Goal: Navigation & Orientation: Find specific page/section

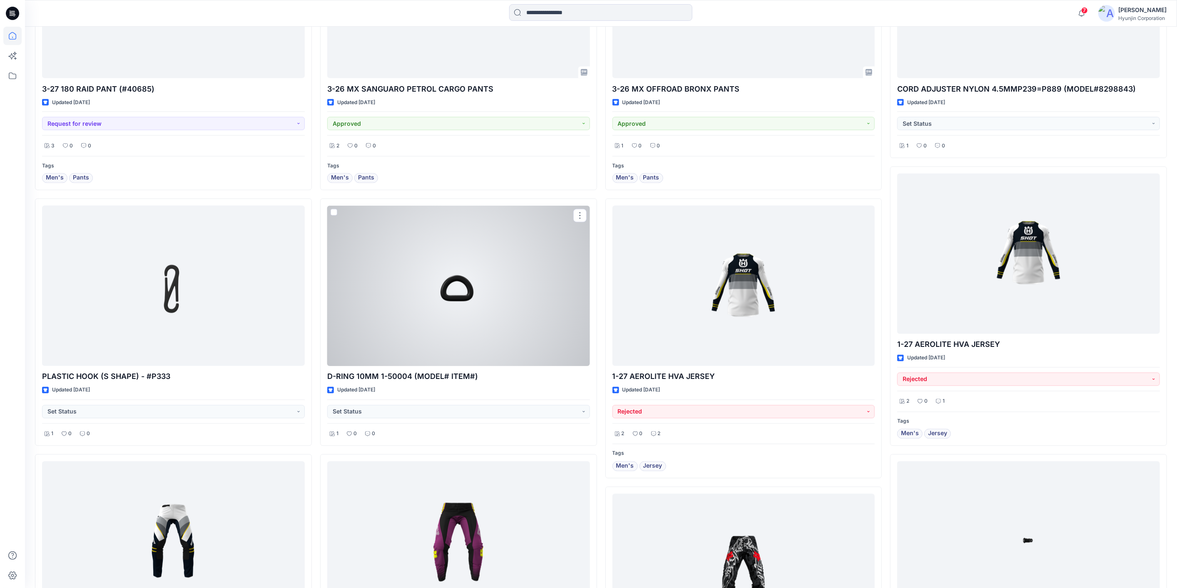
scroll to position [1322, 0]
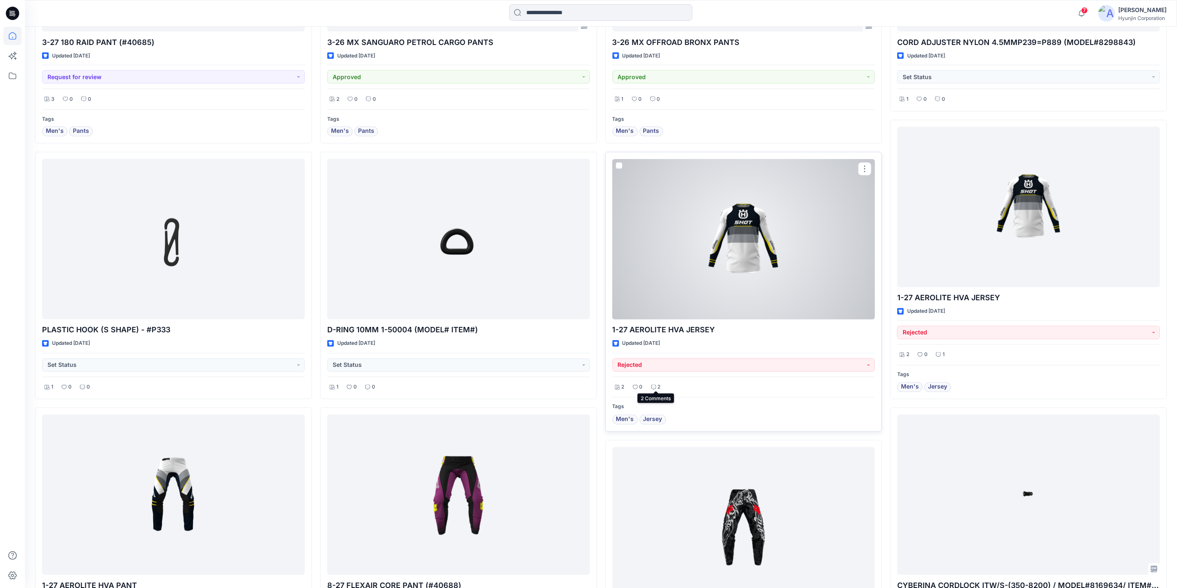
click at [659, 383] on p "2" at bounding box center [659, 387] width 3 height 9
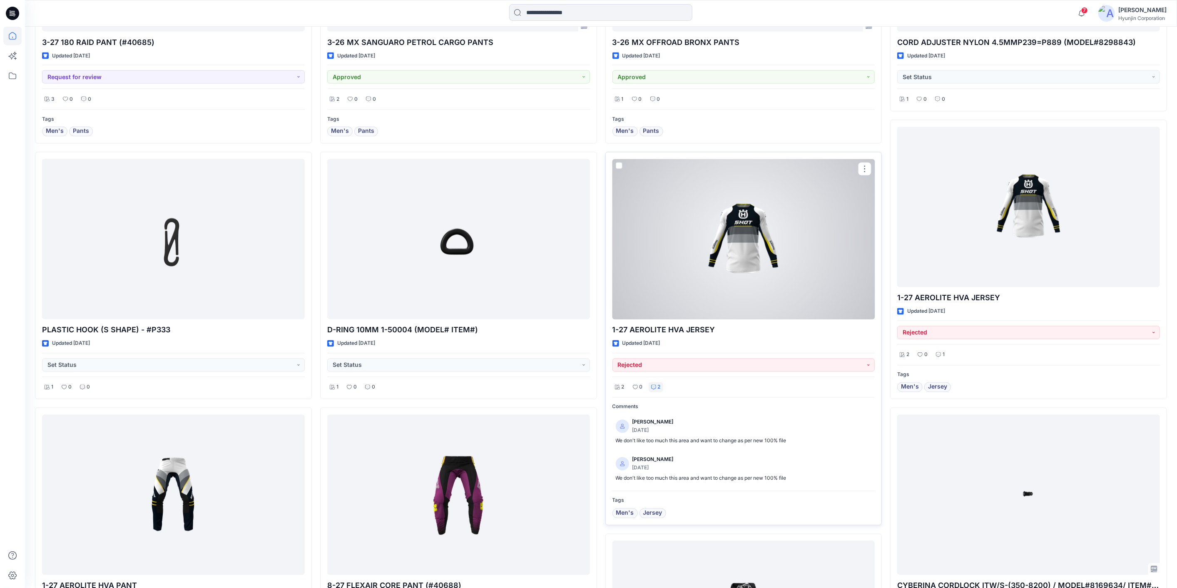
click at [691, 279] on div at bounding box center [744, 239] width 263 height 160
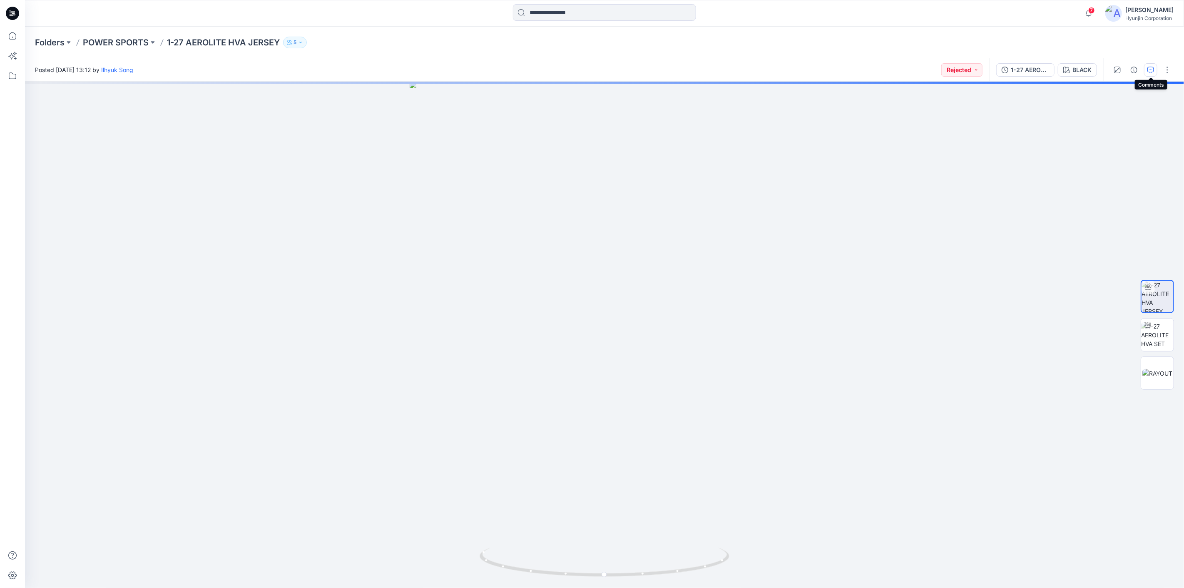
click at [1153, 73] on button "button" at bounding box center [1150, 69] width 13 height 13
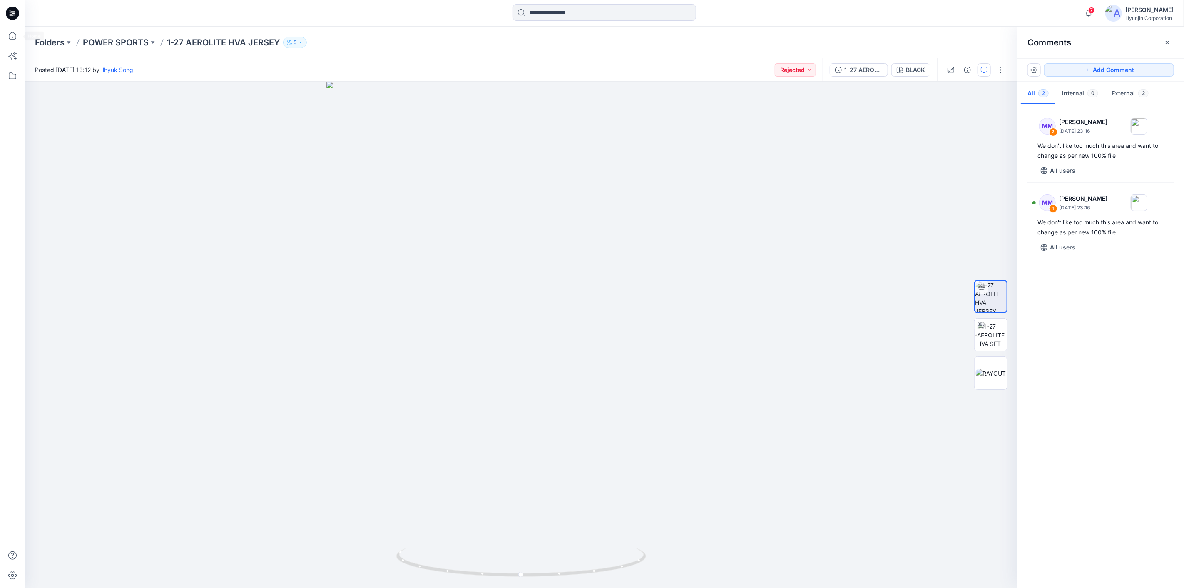
click at [14, 17] on icon at bounding box center [12, 13] width 13 height 13
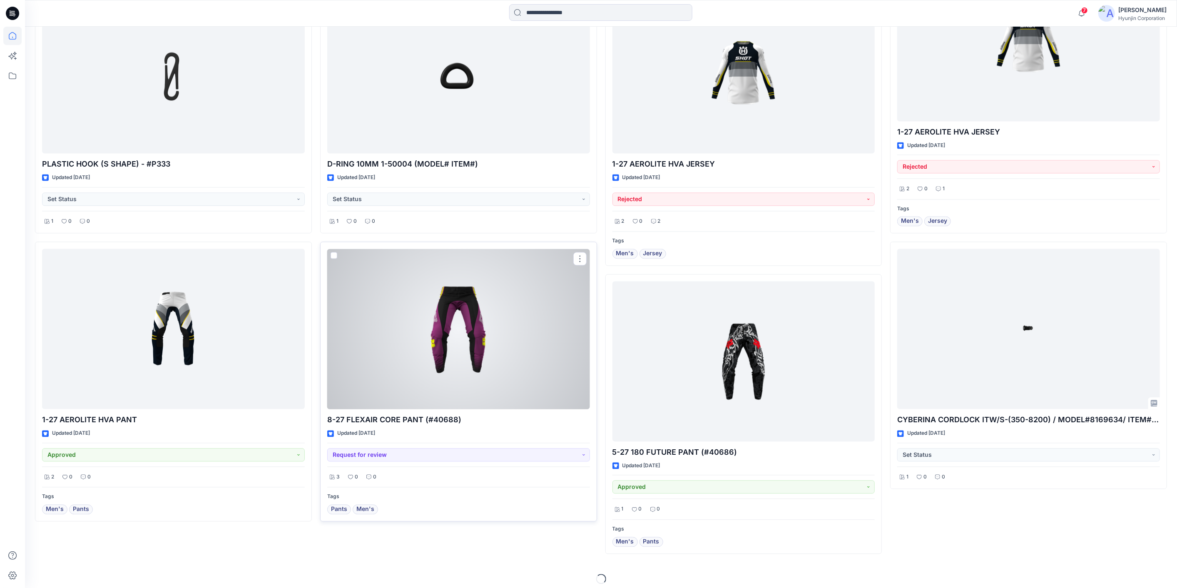
scroll to position [1490, 0]
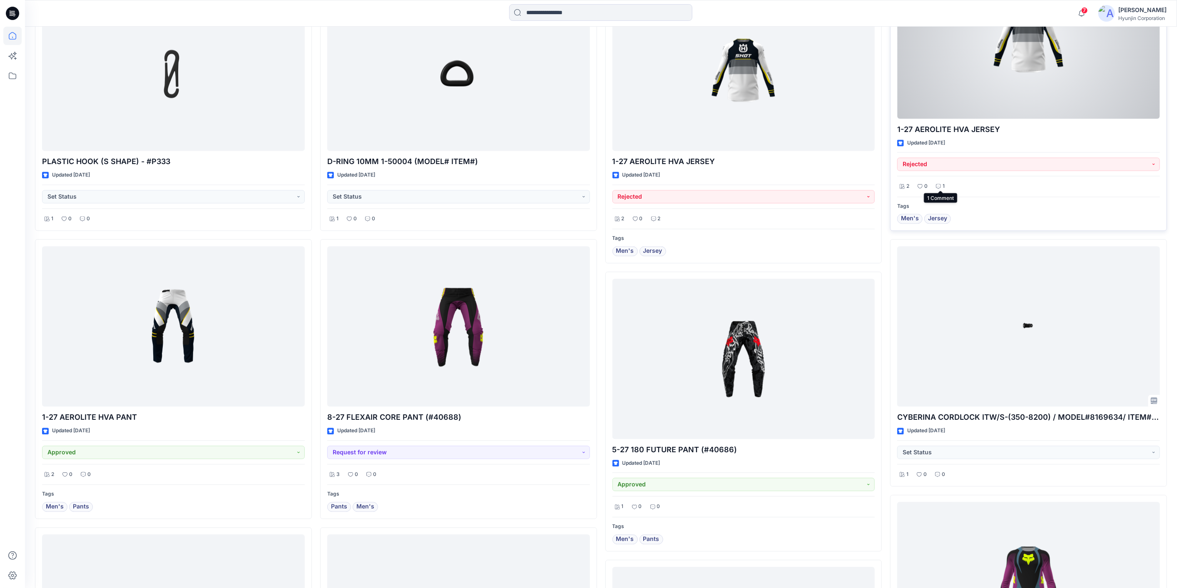
click at [938, 187] on div "1" at bounding box center [941, 186] width 14 height 10
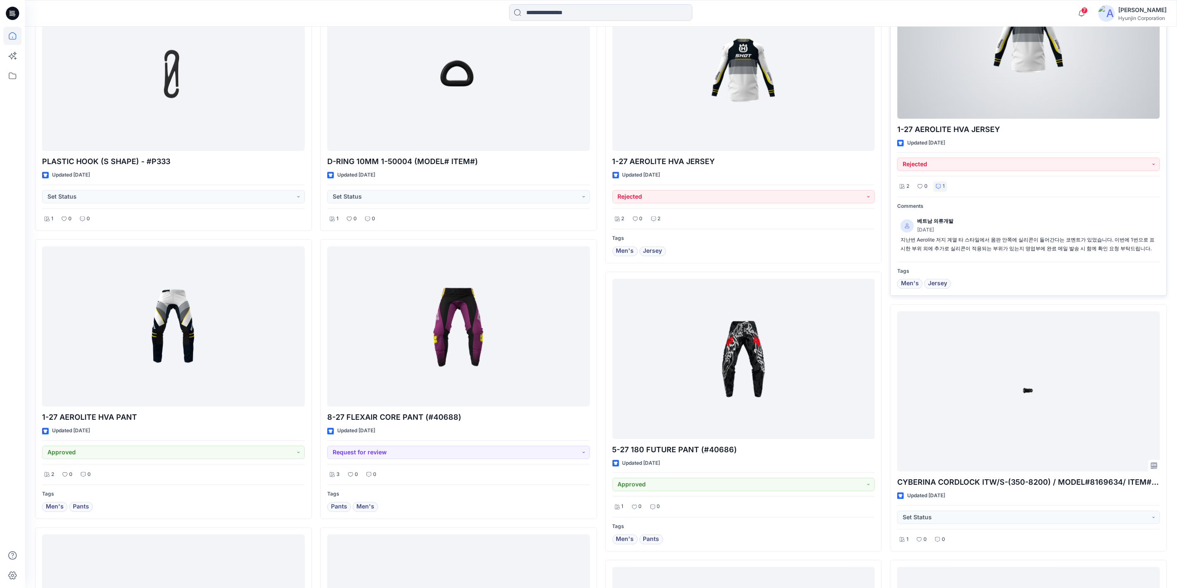
click at [939, 187] on div "1" at bounding box center [941, 186] width 14 height 10
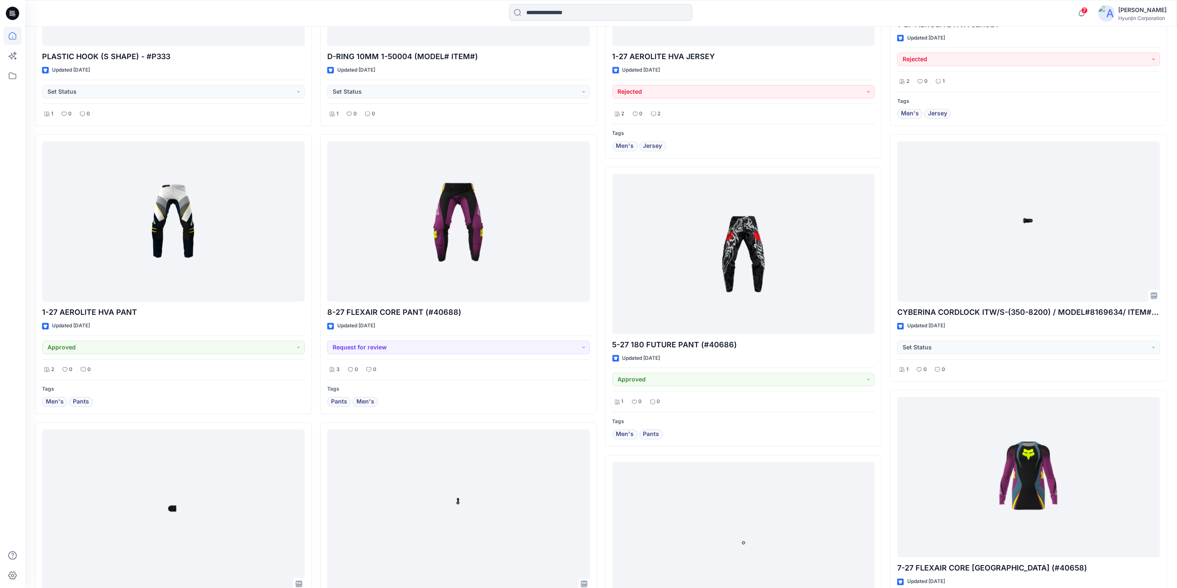
scroll to position [1721, 0]
